Goal: Information Seeking & Learning: Learn about a topic

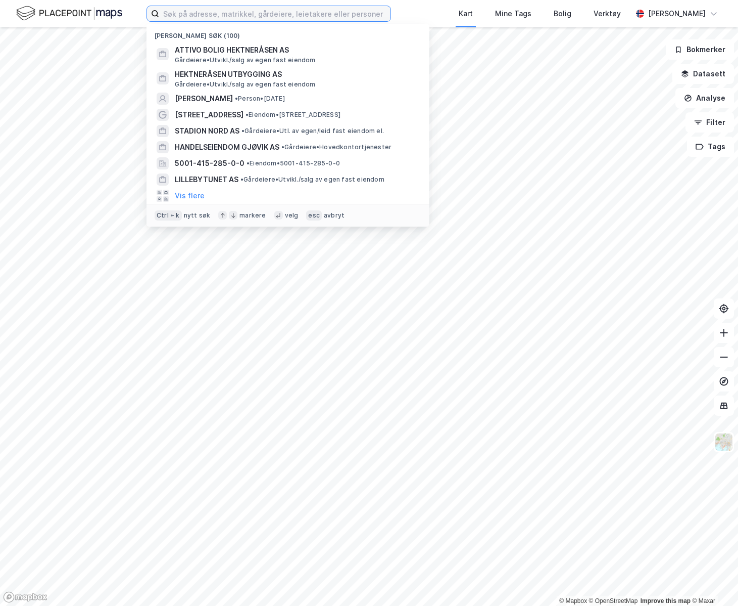
click at [255, 20] on input at bounding box center [274, 13] width 231 height 15
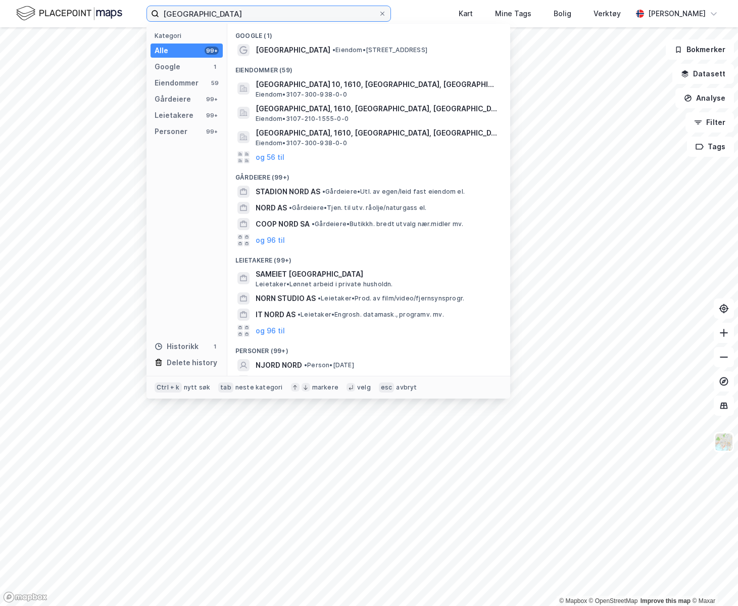
type input "[GEOGRAPHIC_DATA]"
click at [334, 186] on div "STADION NORD AS • [PERSON_NAME]. av egen/leid fast eiendom el." at bounding box center [378, 192] width 245 height 12
